Goal: Navigation & Orientation: Find specific page/section

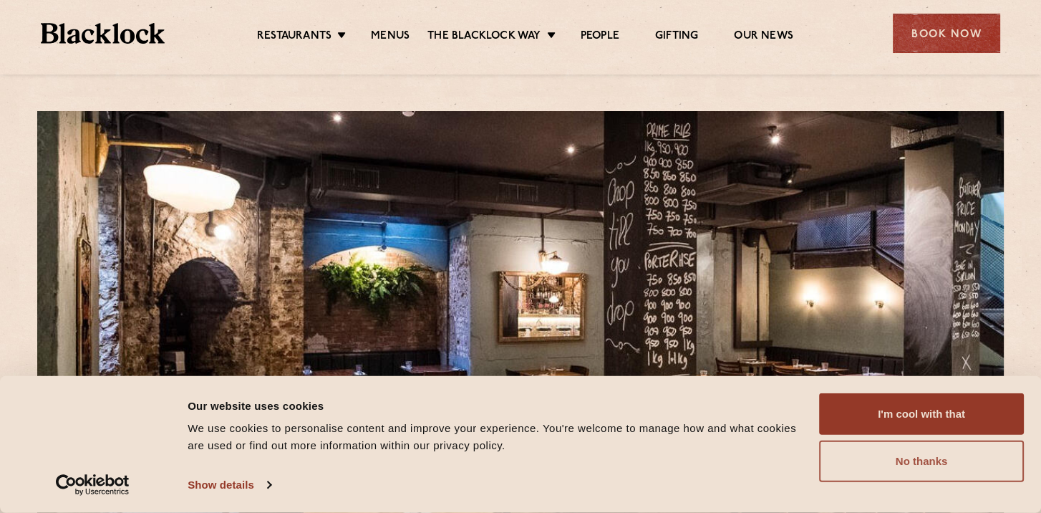
click at [860, 464] on button "No thanks" at bounding box center [921, 461] width 205 height 42
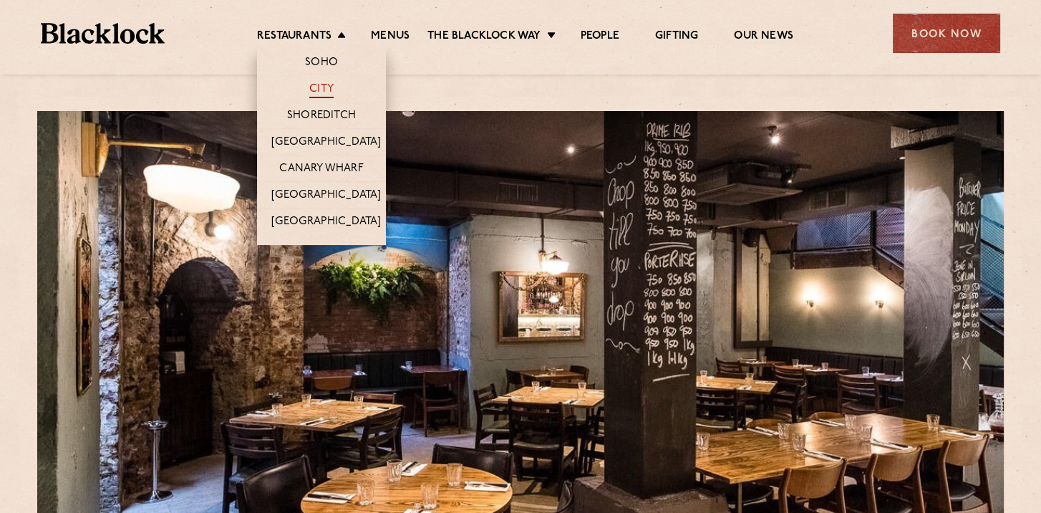
click at [324, 87] on link "City" at bounding box center [321, 90] width 24 height 16
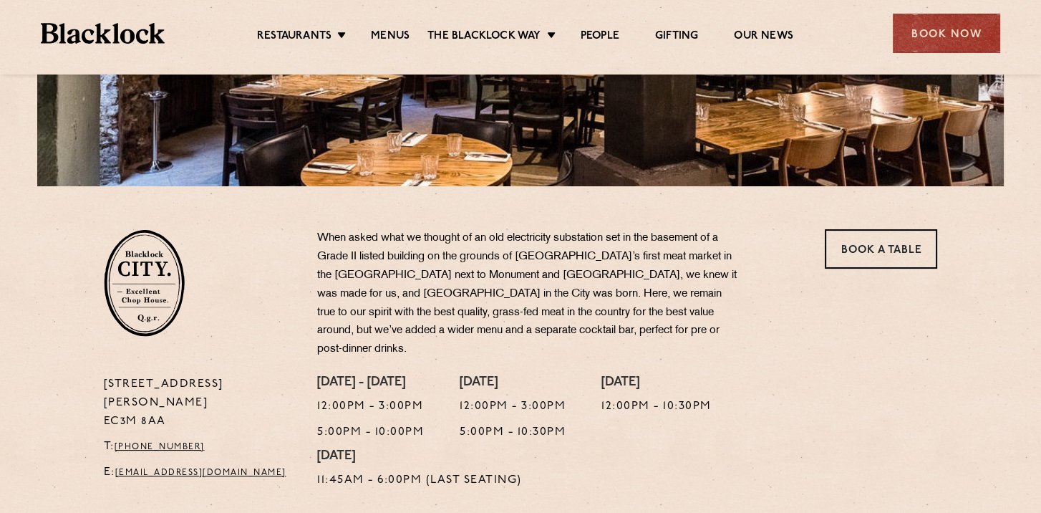
scroll to position [344, 0]
